Goal: Information Seeking & Learning: Understand process/instructions

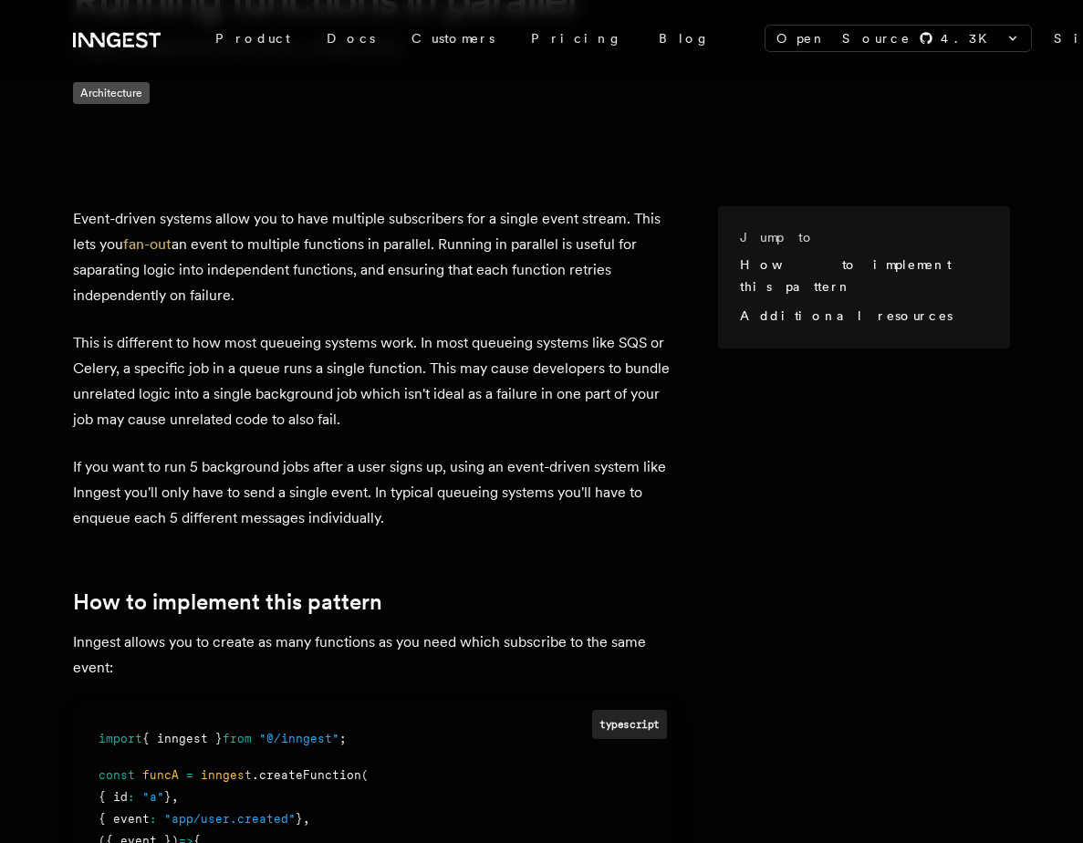
scroll to position [191, 0]
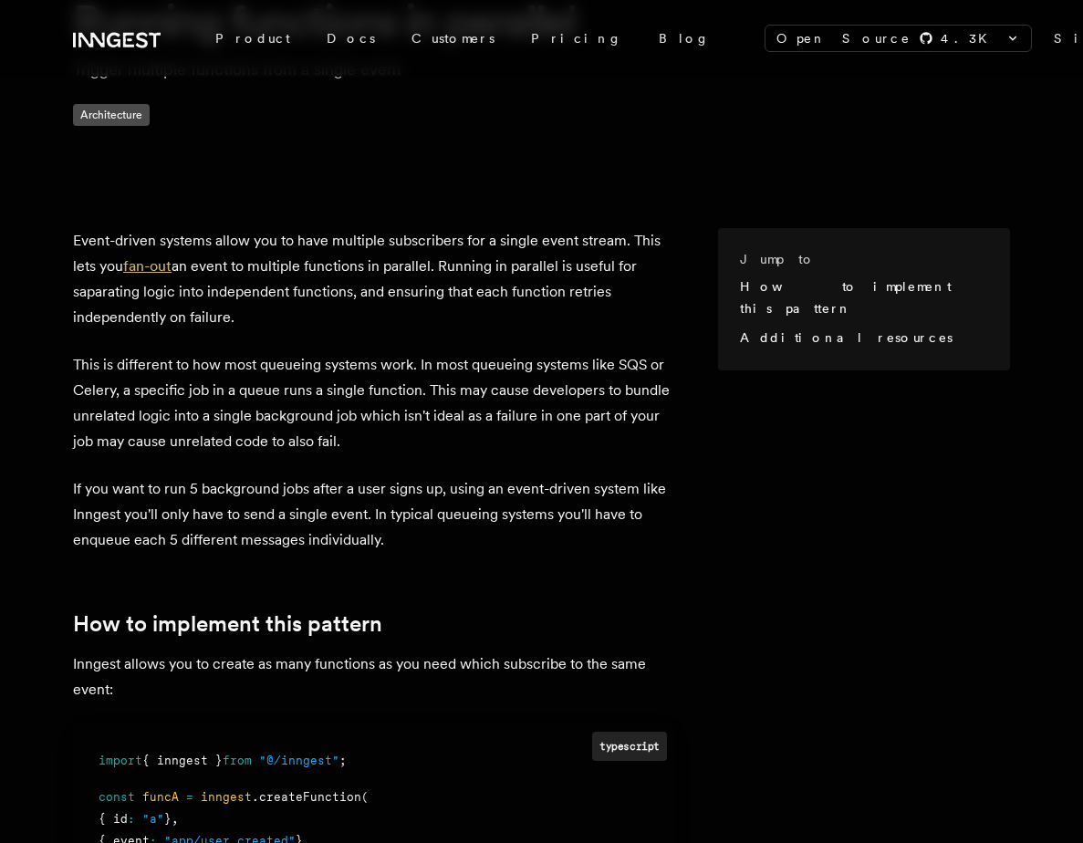
click at [171, 257] on link "fan-out" at bounding box center [147, 265] width 48 height 17
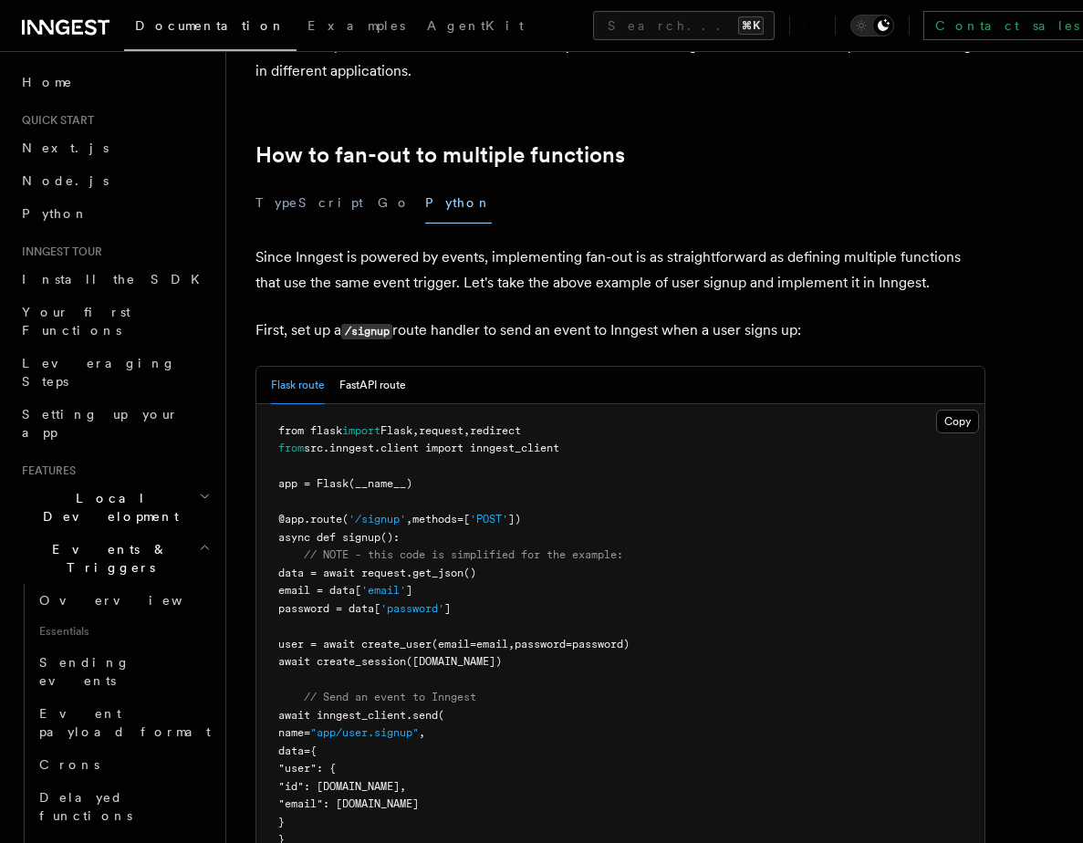
scroll to position [878, 0]
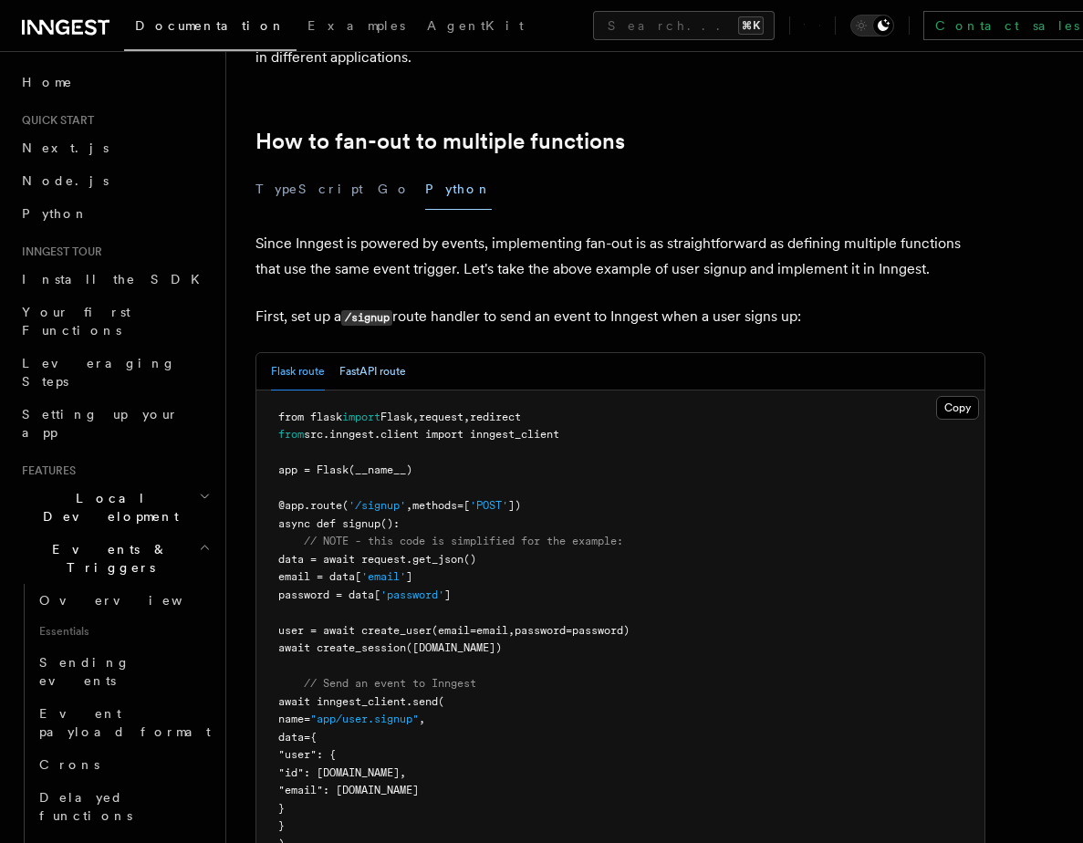
click at [375, 353] on button "FastAPI route" at bounding box center [372, 371] width 67 height 37
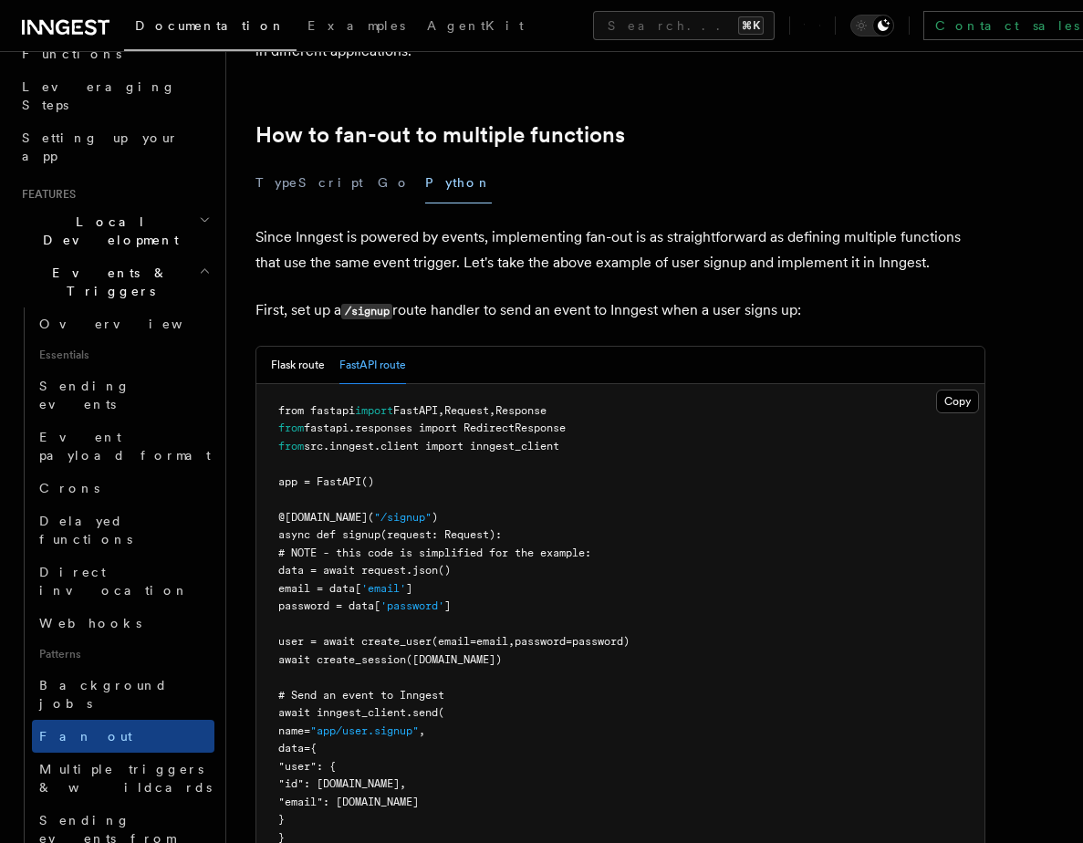
scroll to position [856, 0]
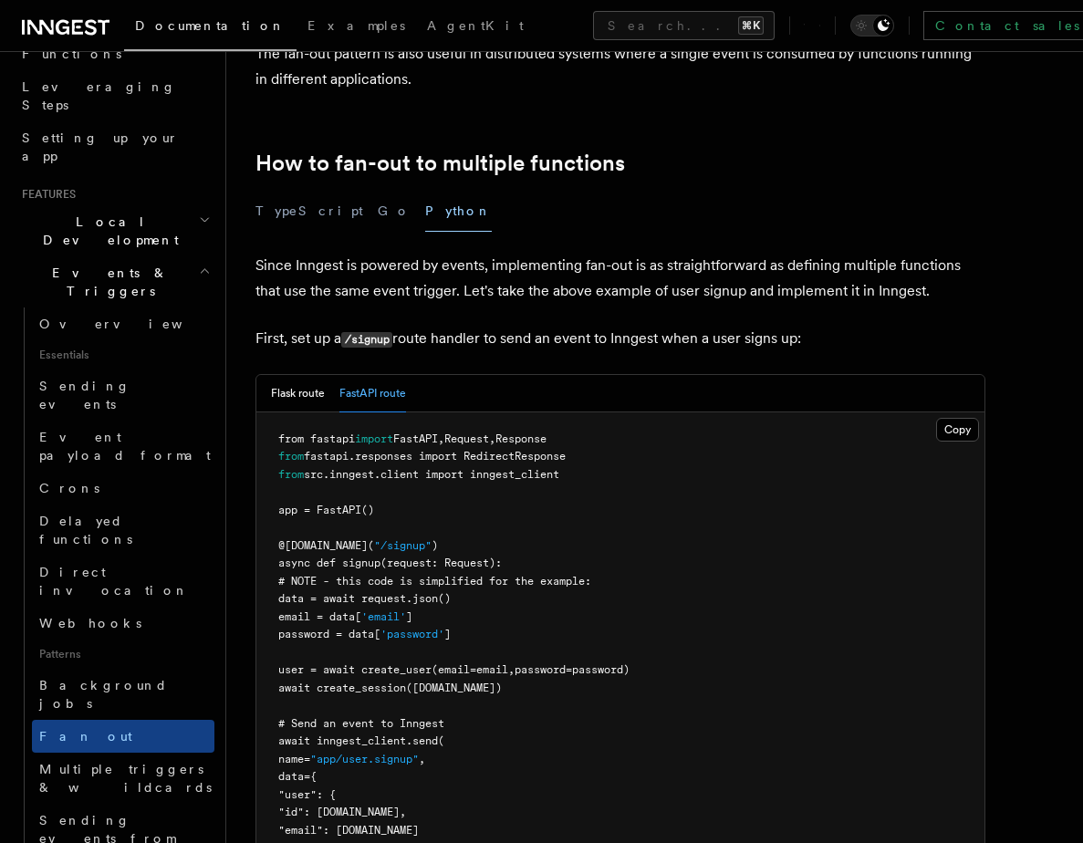
click at [404, 264] on p "Since Inngest is powered by events, implementing fan-out is as straightforward …" at bounding box center [620, 278] width 730 height 51
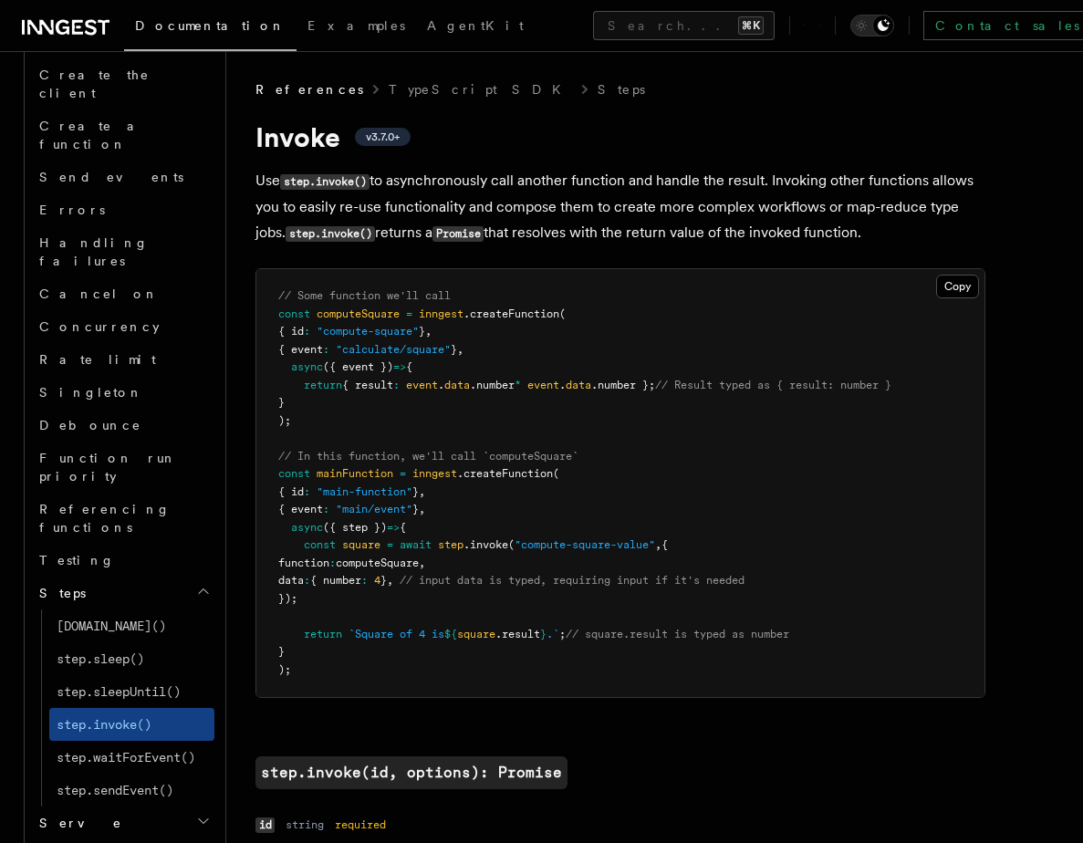
scroll to position [1307, 0]
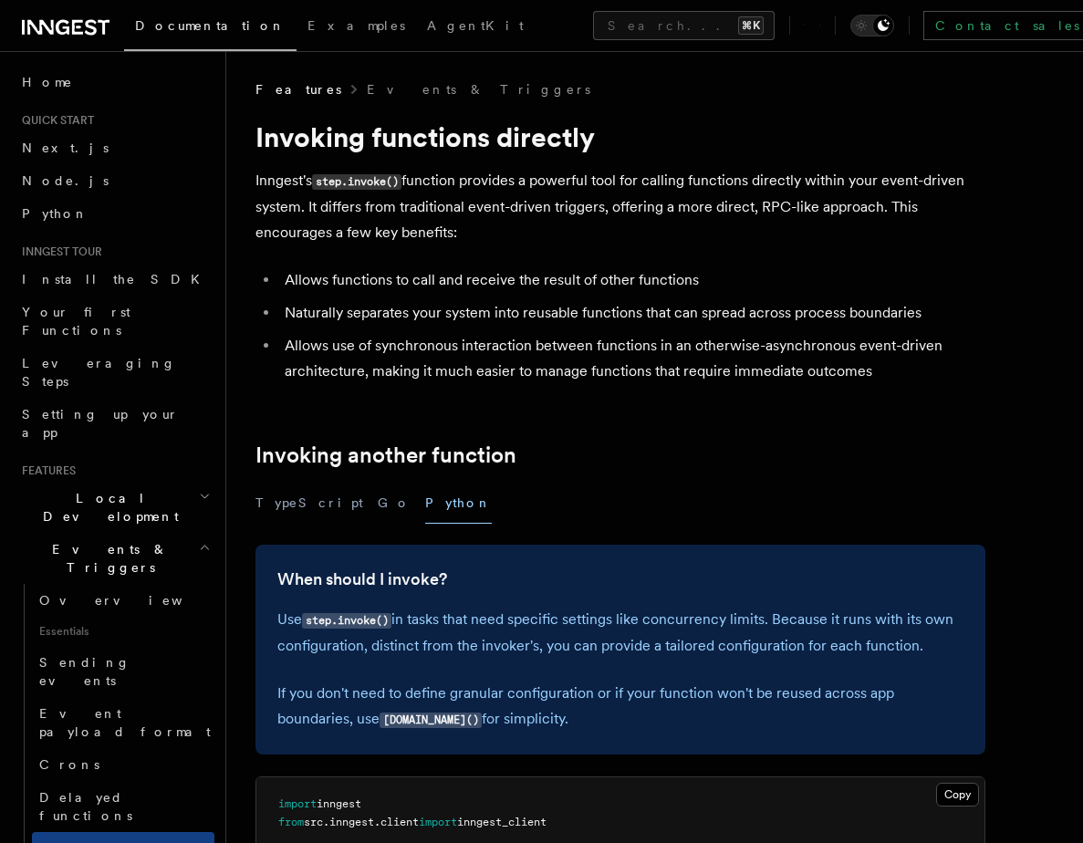
scroll to position [1357, 0]
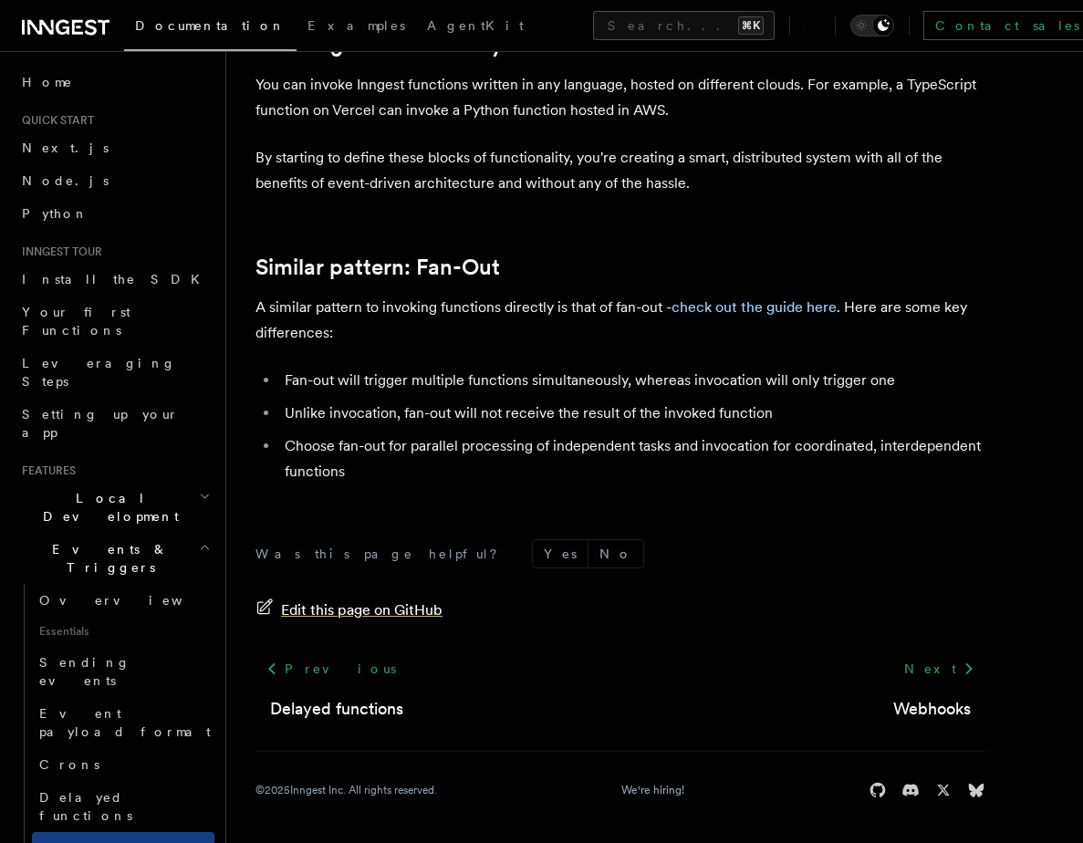
click at [333, 607] on span "Edit this page on GitHub" at bounding box center [361, 610] width 161 height 26
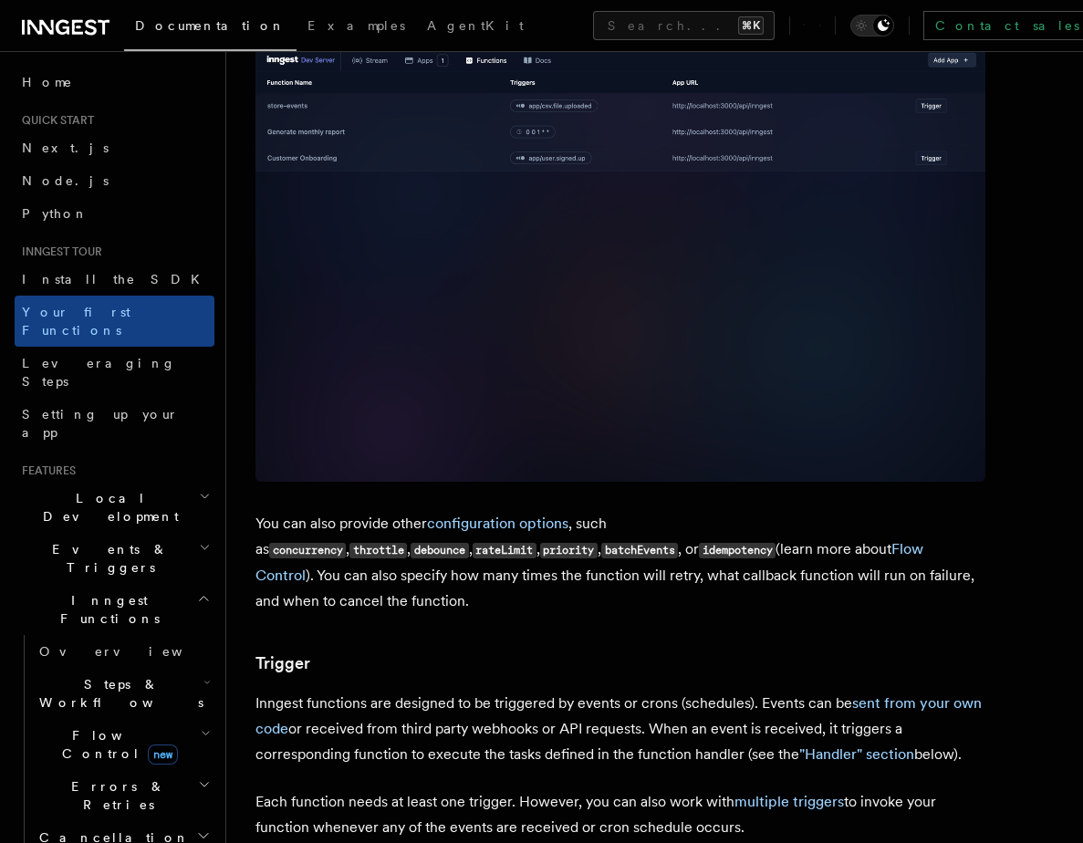
scroll to position [1431, 0]
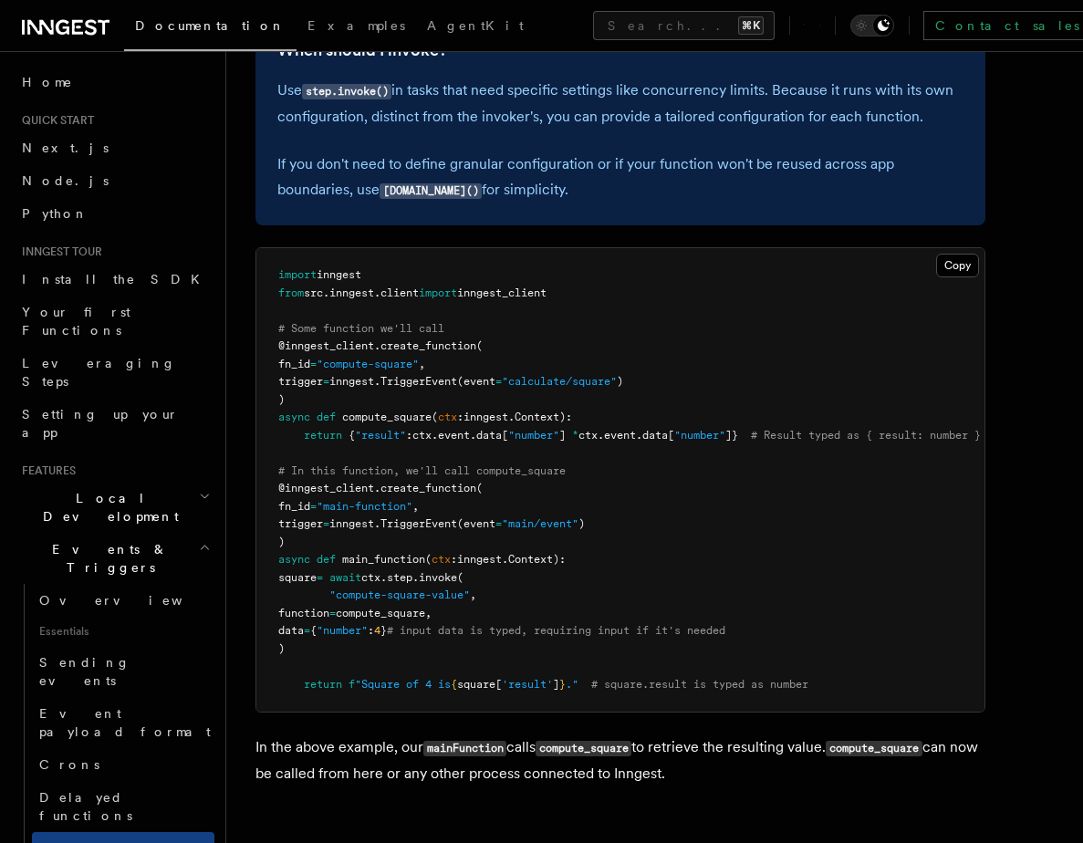
scroll to position [537, 0]
